Goal: Transaction & Acquisition: Purchase product/service

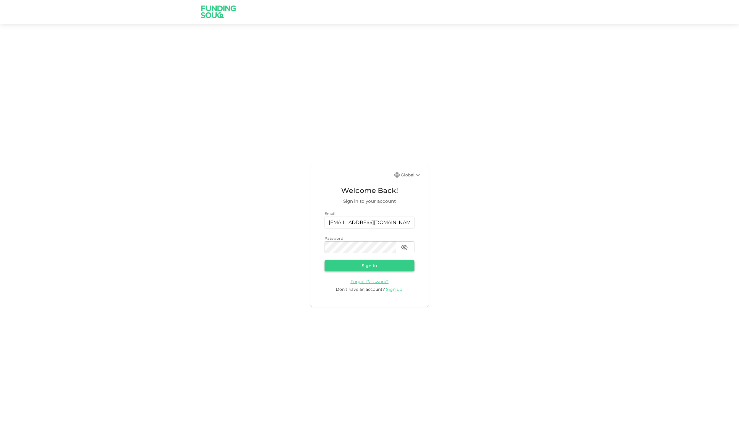
click at [373, 267] on button "Sign in" at bounding box center [370, 266] width 90 height 11
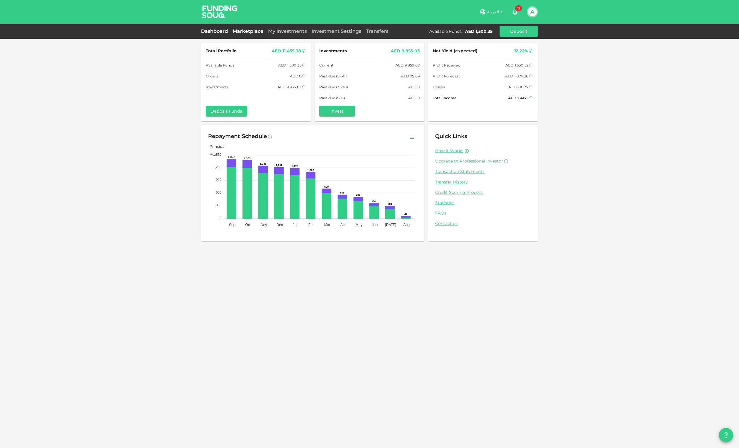
click at [250, 29] on link "Marketplace" at bounding box center [247, 31] width 35 height 6
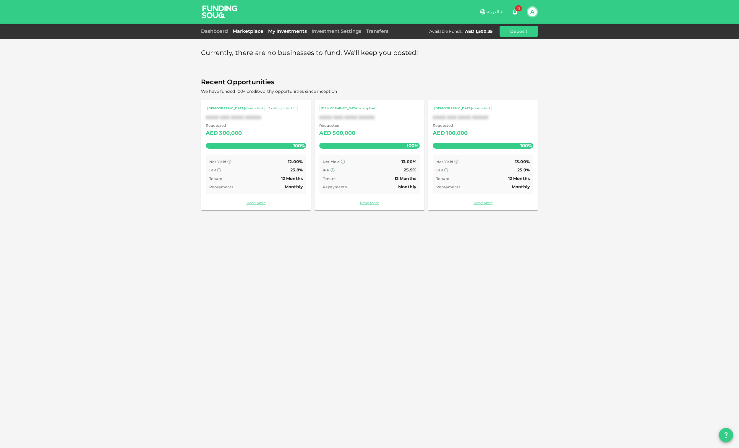
click at [282, 31] on link "My Investments" at bounding box center [287, 31] width 43 height 6
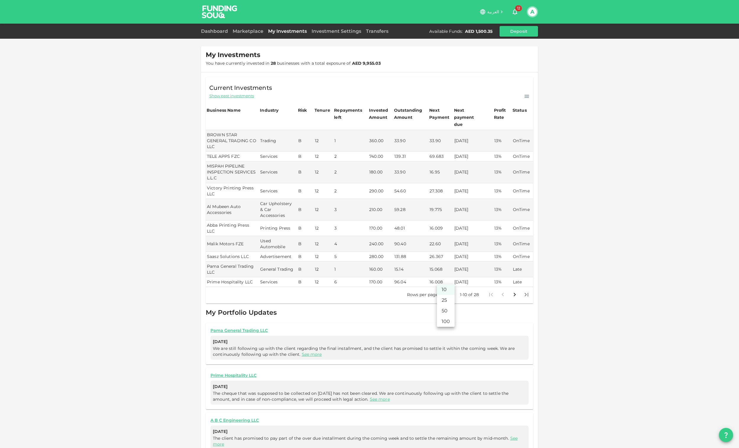
click at [445, 279] on body "العربية 12 A Dashboard Marketplace My Investments Investment Settings Transfers…" at bounding box center [369, 224] width 739 height 448
click at [443, 321] on li "100" at bounding box center [446, 321] width 18 height 11
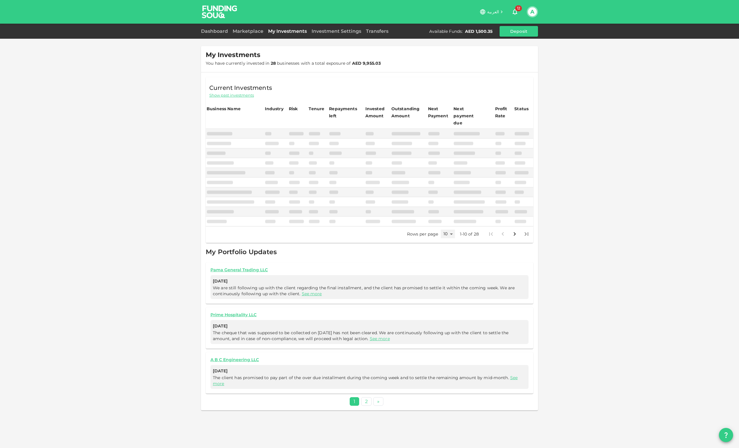
type input "100"
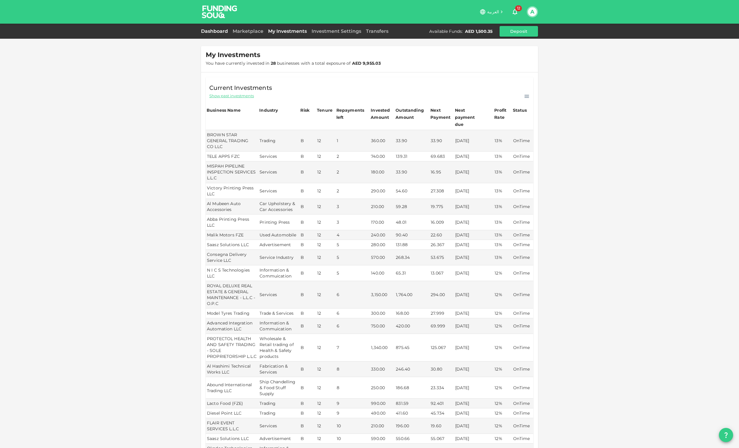
click at [202, 33] on link "Dashboard" at bounding box center [215, 31] width 29 height 6
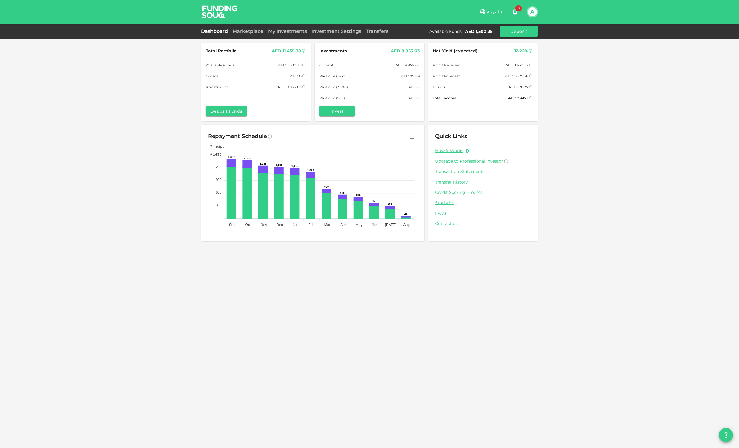
click at [536, 12] on button "A" at bounding box center [532, 11] width 9 height 9
click at [487, 60] on div "Sign Out" at bounding box center [493, 58] width 19 height 6
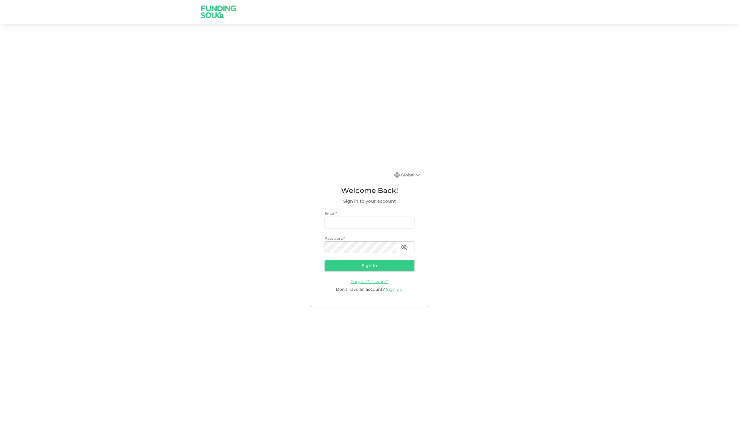
type input "[EMAIL_ADDRESS][DOMAIN_NAME]"
click at [412, 177] on div "Global" at bounding box center [411, 175] width 21 height 7
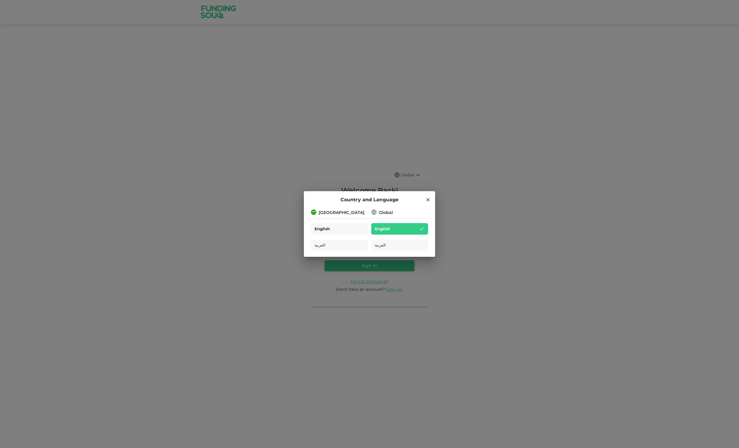
click at [344, 224] on div "English" at bounding box center [339, 229] width 57 height 12
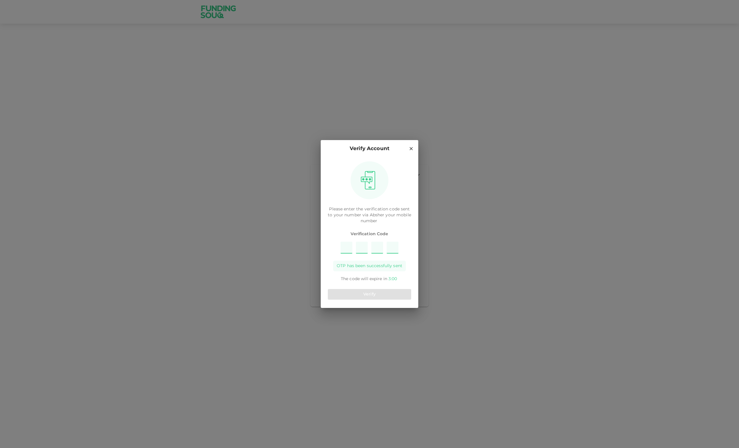
click at [345, 248] on input "Please enter OTP character 1" at bounding box center [347, 248] width 12 height 12
type input "9"
type input "2"
type input "3"
type input "6"
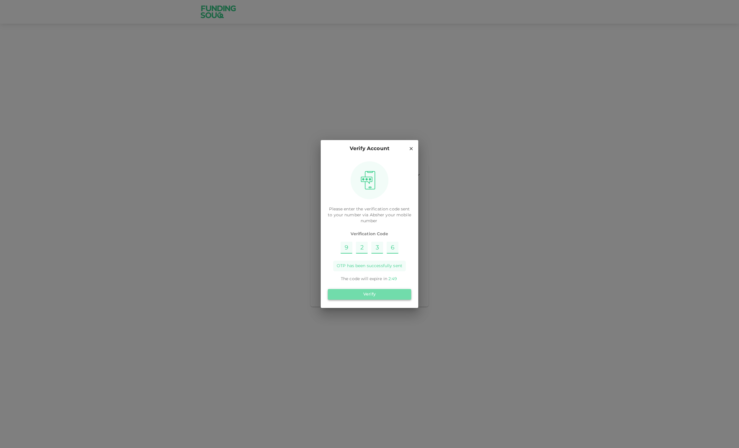
click at [377, 291] on button "Verify" at bounding box center [369, 294] width 83 height 11
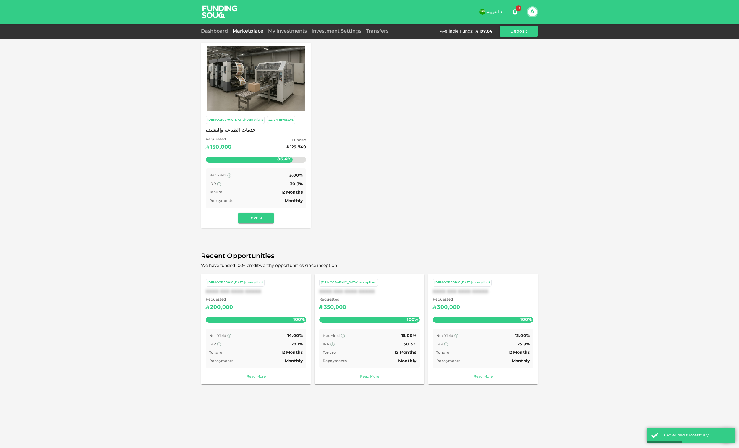
click at [221, 29] on div "Dashboard" at bounding box center [215, 31] width 29 height 7
click at [215, 31] on link "Dashboard" at bounding box center [215, 31] width 29 height 4
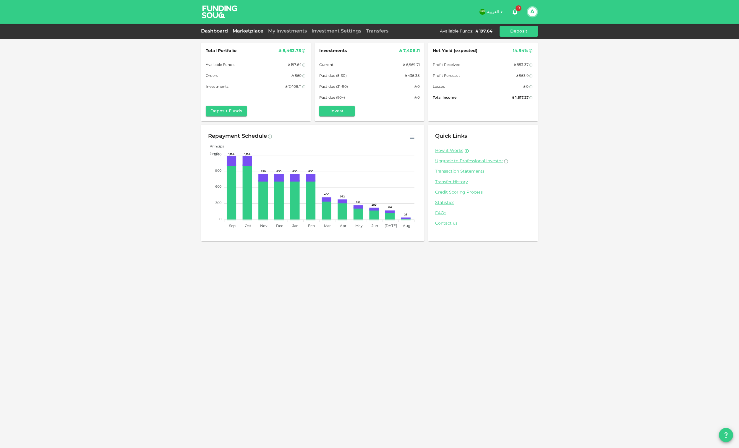
click at [248, 30] on link "Marketplace" at bounding box center [247, 31] width 35 height 4
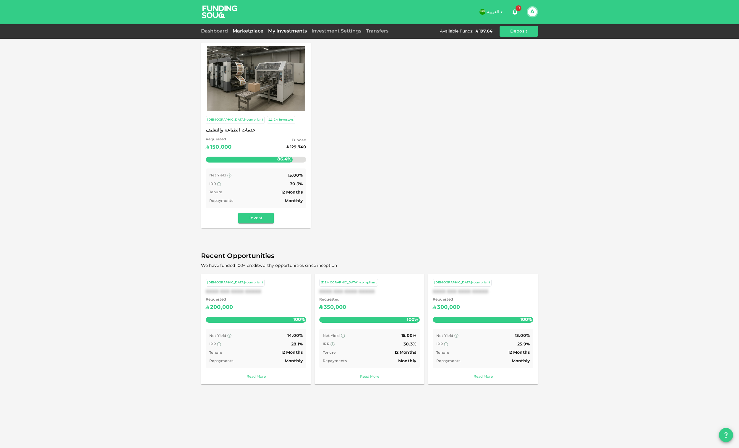
click at [290, 31] on link "My Investments" at bounding box center [287, 31] width 43 height 4
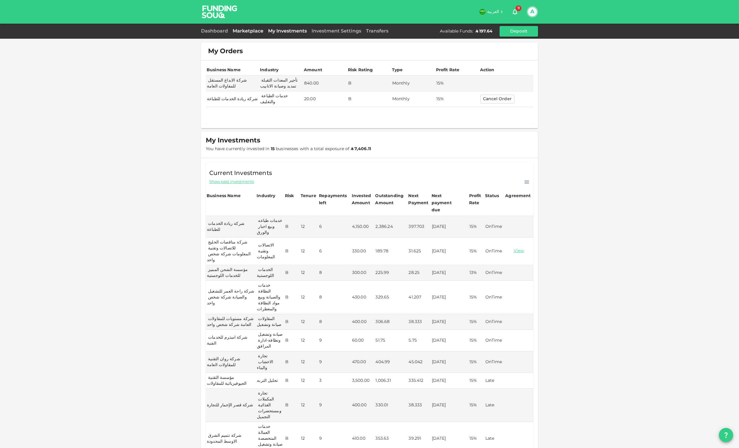
click at [254, 30] on link "Marketplace" at bounding box center [247, 31] width 35 height 4
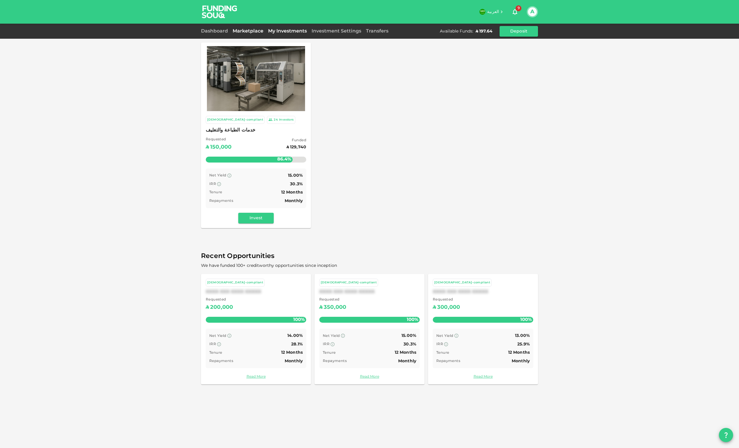
click at [278, 31] on link "My Investments" at bounding box center [287, 31] width 43 height 4
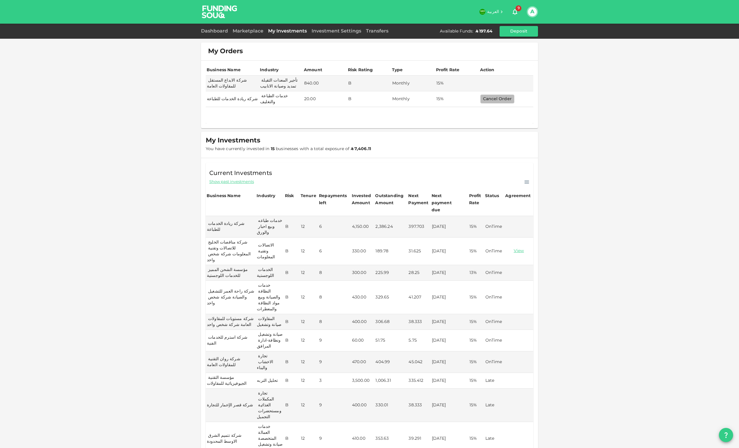
click at [503, 97] on button "Cancel Order" at bounding box center [498, 99] width 34 height 9
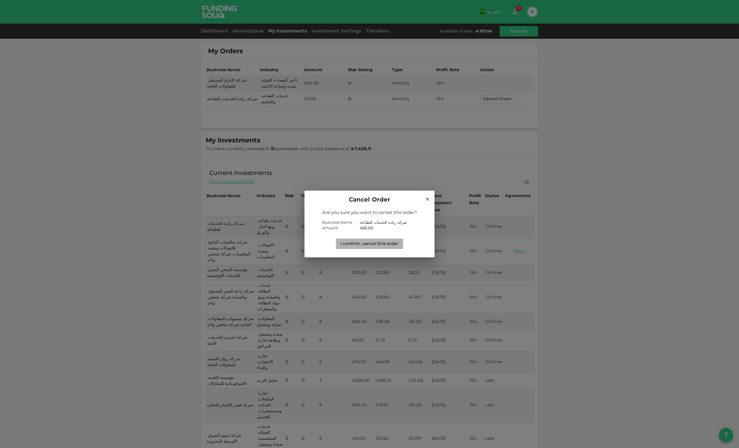
click at [384, 243] on button "I confirm, cancel this order" at bounding box center [370, 244] width 68 height 11
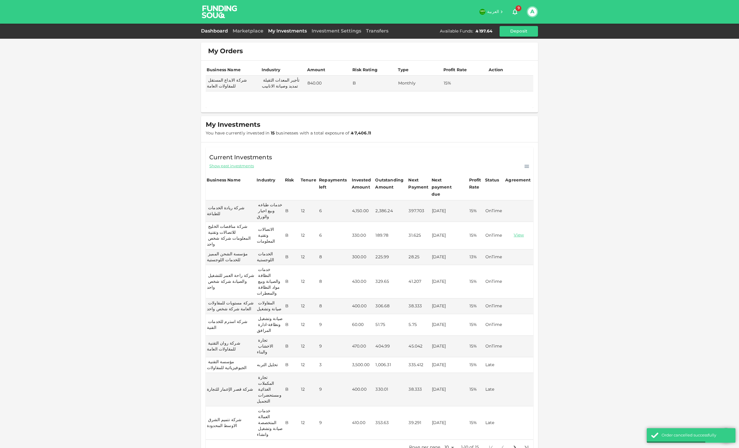
click at [221, 30] on link "Dashboard" at bounding box center [215, 31] width 29 height 4
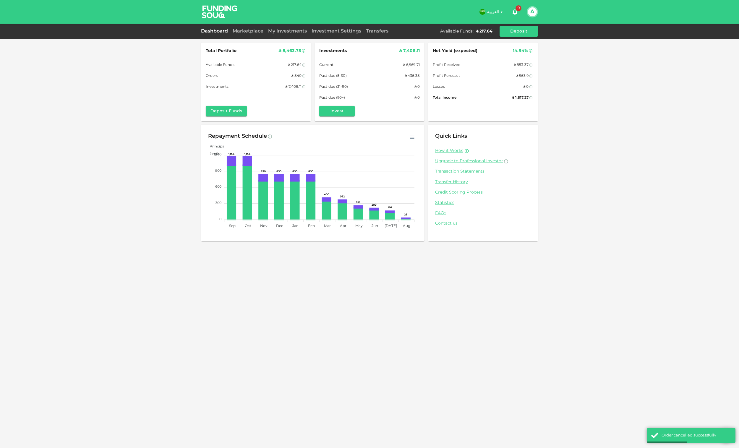
click at [252, 33] on div "Marketplace" at bounding box center [247, 31] width 35 height 7
click at [252, 30] on link "Marketplace" at bounding box center [247, 31] width 35 height 4
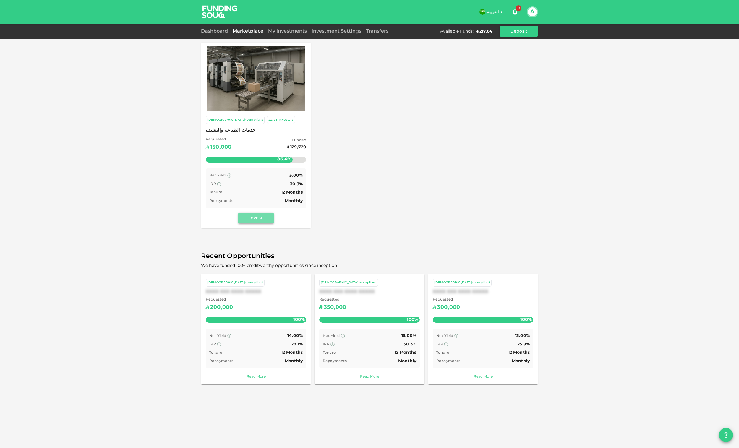
click at [251, 217] on button "Invest" at bounding box center [255, 218] width 35 height 11
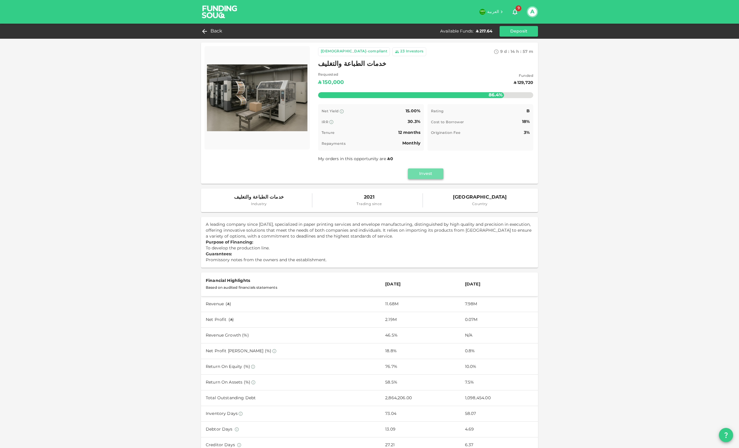
click at [434, 177] on button "Invest" at bounding box center [425, 174] width 35 height 11
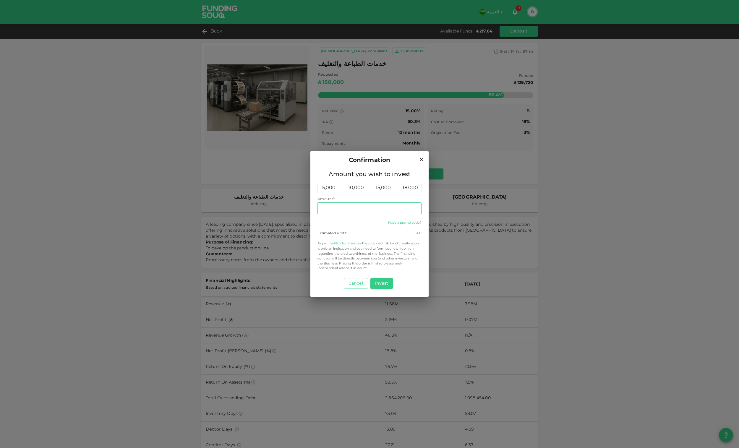
click at [379, 207] on input "Amount" at bounding box center [370, 209] width 104 height 12
type input "210"
click at [385, 281] on button "Invest" at bounding box center [382, 283] width 23 height 11
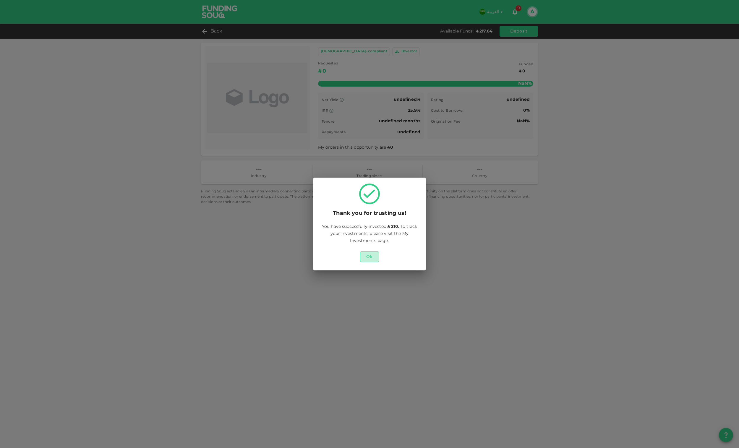
click at [372, 254] on button "Ok" at bounding box center [369, 257] width 19 height 11
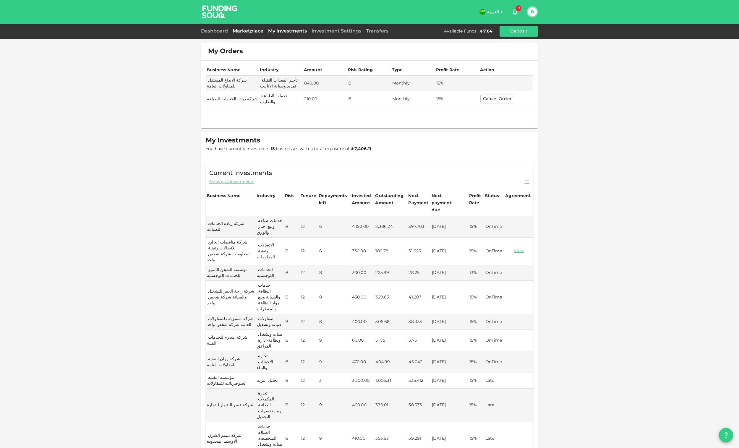
click at [262, 30] on link "Marketplace" at bounding box center [247, 31] width 35 height 4
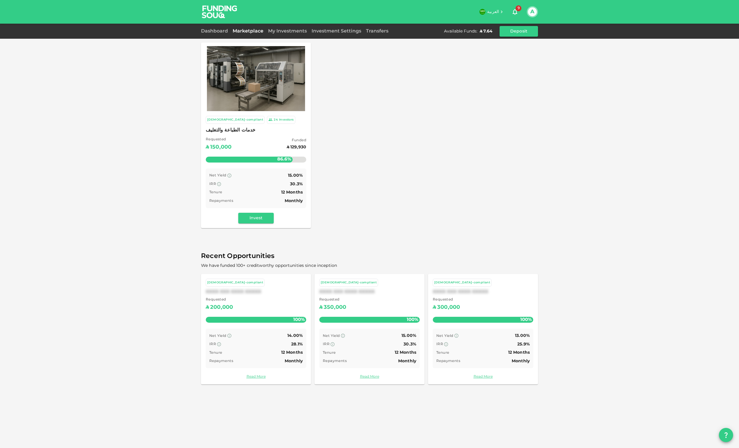
click at [216, 29] on div "Dashboard" at bounding box center [215, 31] width 29 height 7
click at [221, 30] on link "Dashboard" at bounding box center [215, 31] width 29 height 4
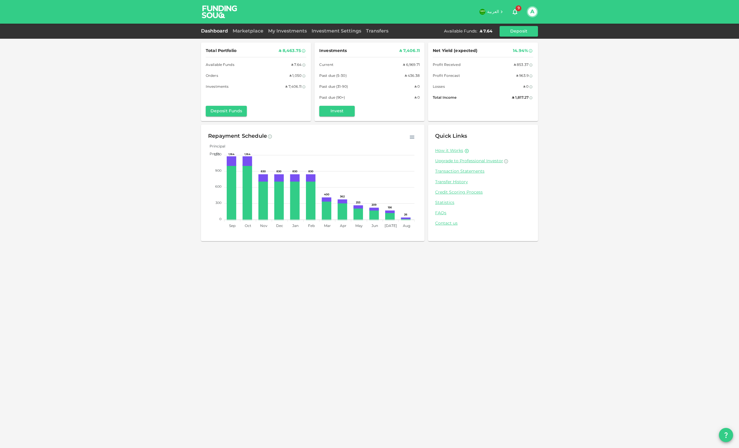
click at [373, 34] on div "Transfers" at bounding box center [377, 31] width 27 height 7
click at [371, 31] on link "Transfers" at bounding box center [377, 31] width 27 height 4
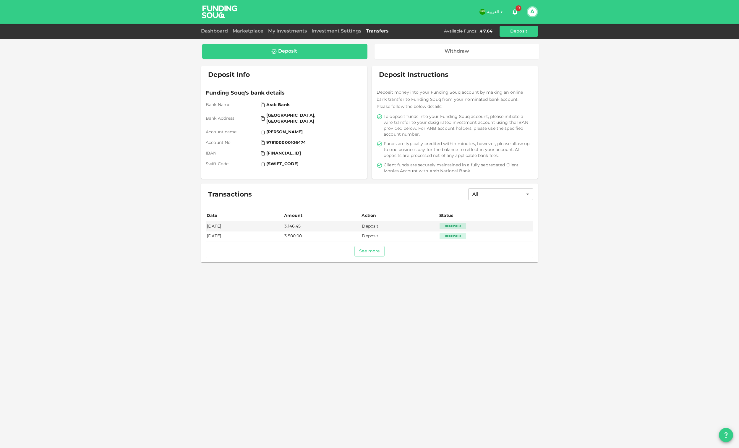
click at [220, 34] on div "Dashboard" at bounding box center [215, 31] width 29 height 7
click at [219, 27] on div "Dashboard Marketplace My Investments Investment Settings Transfers Available Fu…" at bounding box center [369, 31] width 337 height 11
click at [218, 31] on link "Dashboard" at bounding box center [215, 31] width 29 height 4
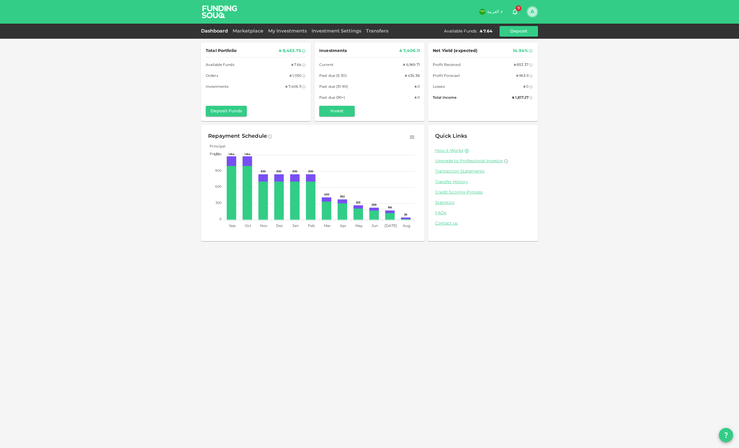
click at [534, 12] on button "A" at bounding box center [532, 11] width 9 height 9
click at [495, 55] on div "Sign Out" at bounding box center [493, 58] width 19 height 6
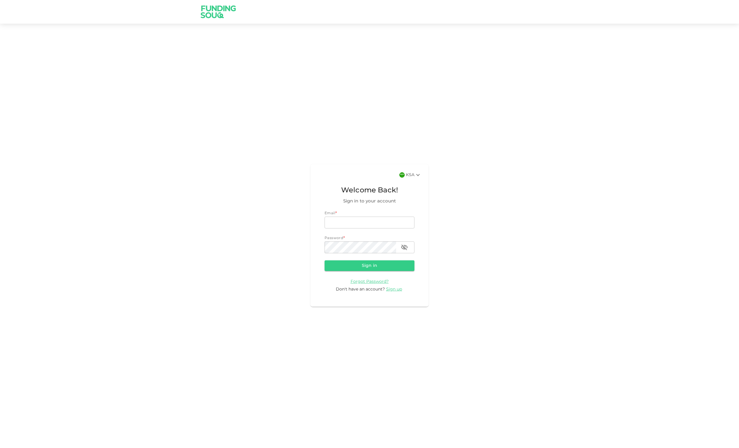
type input "[EMAIL_ADDRESS][DOMAIN_NAME]"
